Goal: Task Accomplishment & Management: Manage account settings

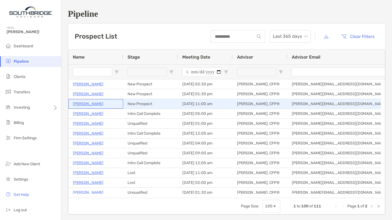
click at [93, 102] on p "[PERSON_NAME]" at bounding box center [88, 103] width 31 height 7
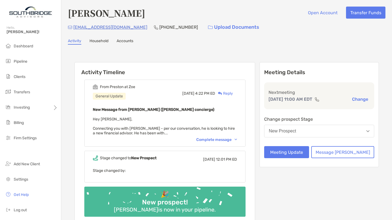
click at [228, 138] on div "Complete message" at bounding box center [216, 139] width 41 height 5
